Goal: Check status: Check status

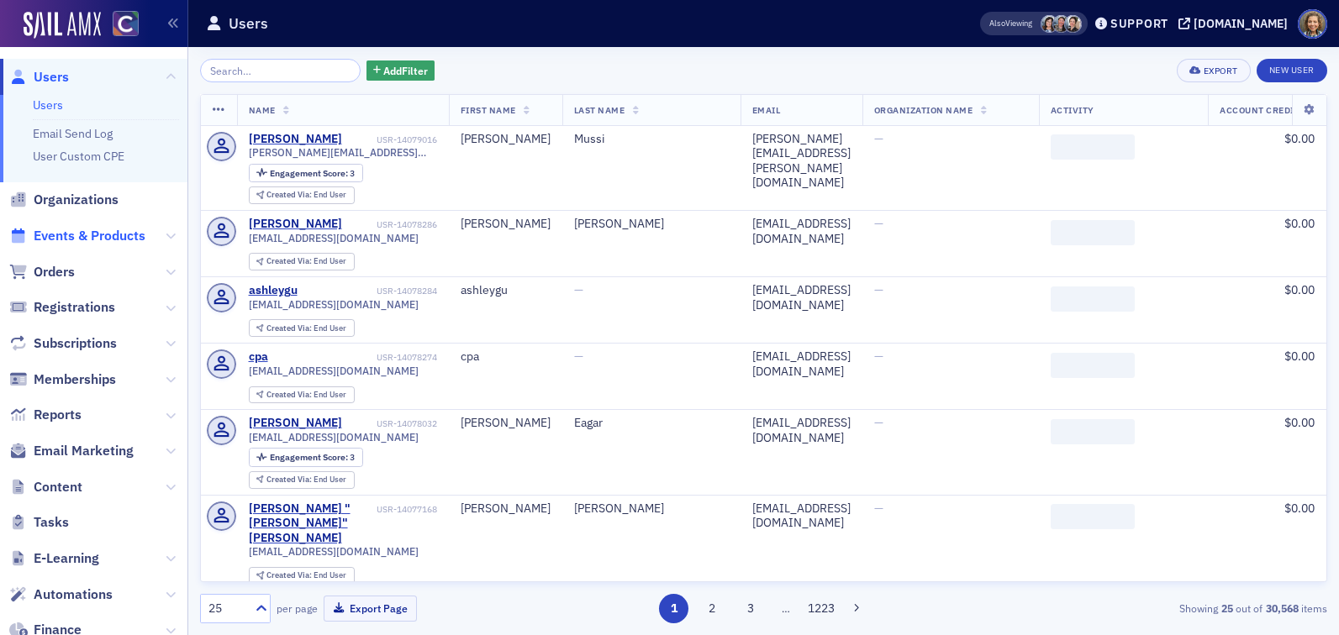
click at [86, 236] on span "Events & Products" at bounding box center [90, 236] width 112 height 18
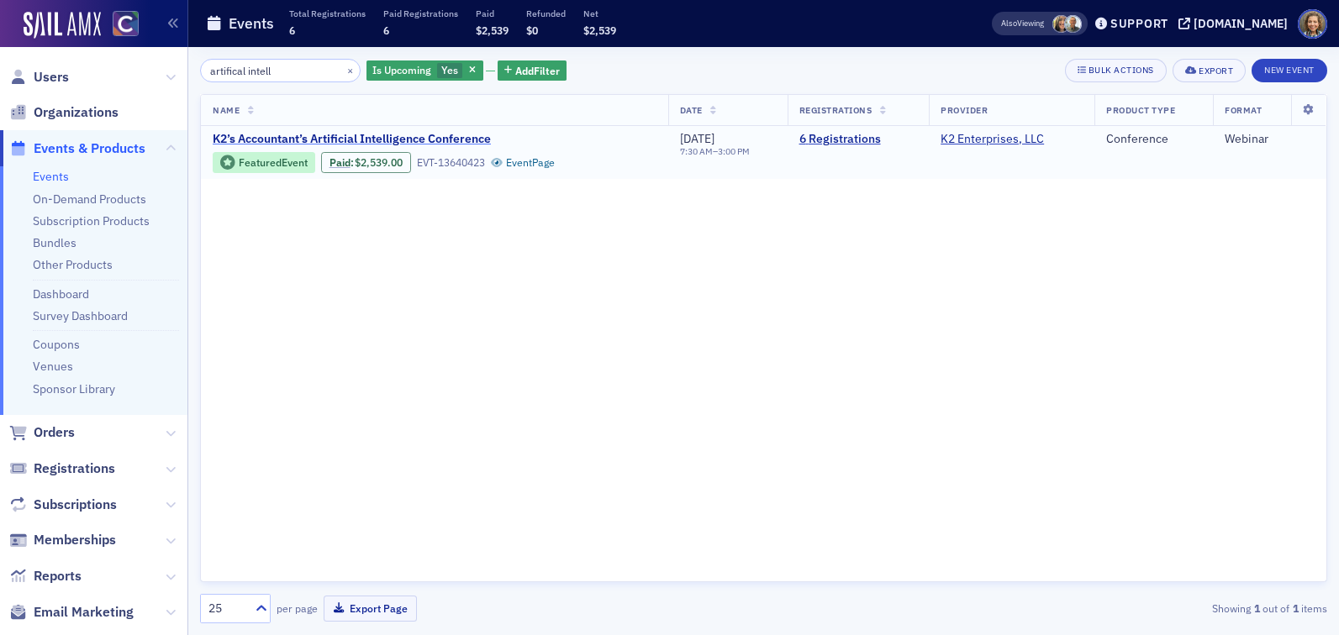
type input "artifical intell"
click at [424, 140] on span "K2’s Accountant’s Artificial Intelligence Conference" at bounding box center [354, 139] width 282 height 15
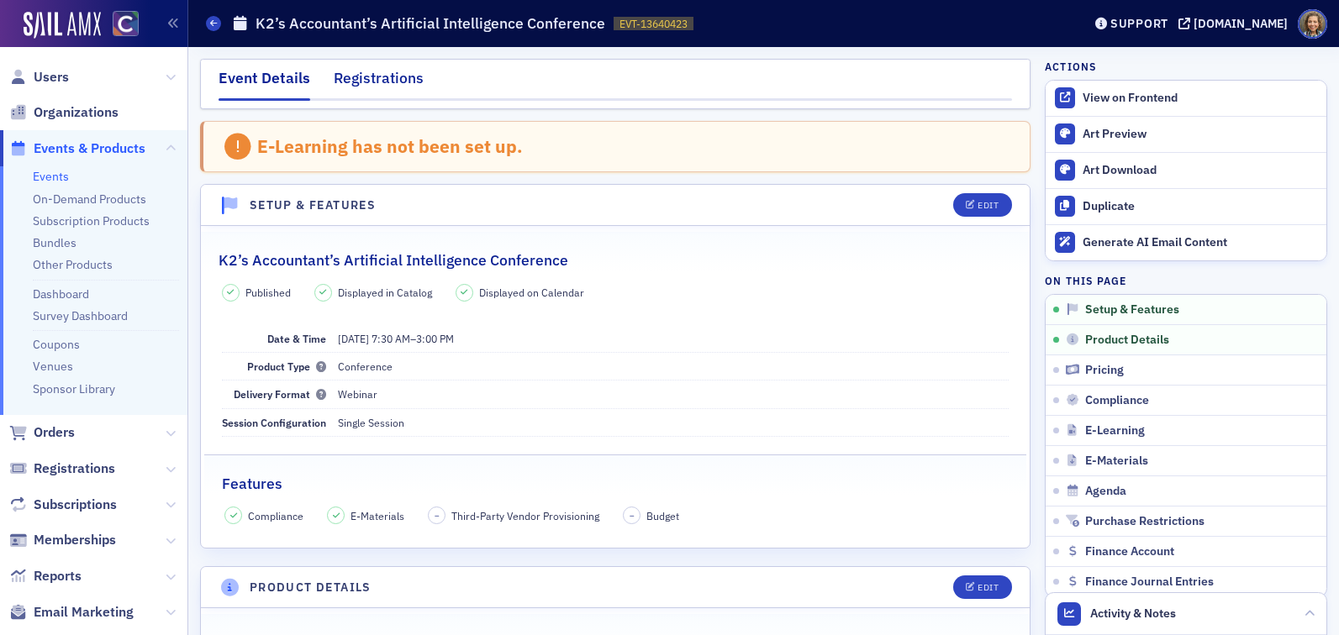
click at [398, 75] on div "Registrations" at bounding box center [379, 82] width 90 height 31
